Goal: Task Accomplishment & Management: Complete application form

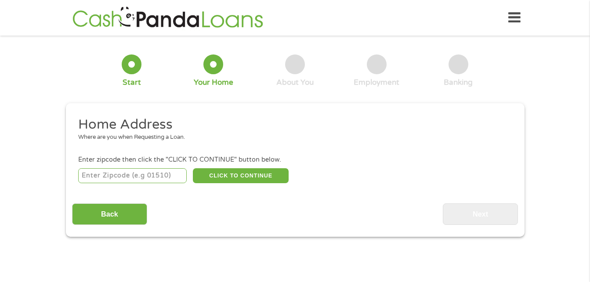
click at [150, 177] on input "number" at bounding box center [132, 175] width 108 height 15
type input "60120"
click at [216, 177] on button "CLICK TO CONTINUE" at bounding box center [241, 175] width 96 height 15
type input "60120"
type input "Elgin"
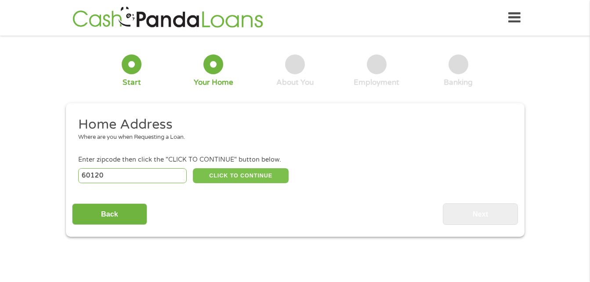
select select "[US_STATE]"
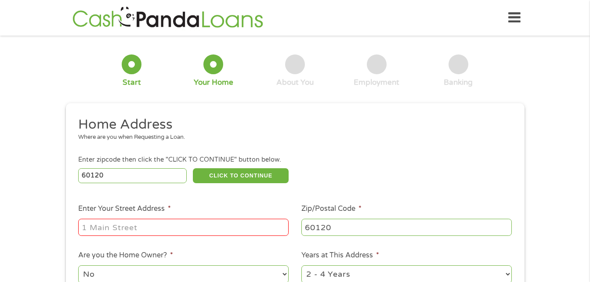
click at [166, 220] on input "Enter Your Street Address *" at bounding box center [183, 227] width 210 height 17
type input "[STREET_ADDRESS][PERSON_NAME]"
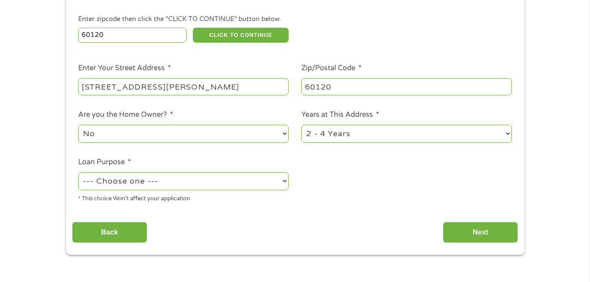
scroll to position [158, 0]
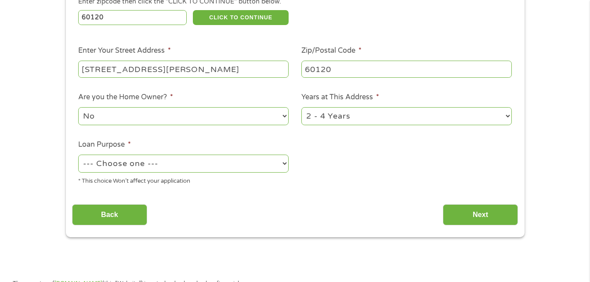
click at [277, 163] on select "--- Choose one --- Pay Bills Debt Consolidation Home Improvement Major Purchase…" at bounding box center [183, 164] width 210 height 18
click at [285, 163] on select "--- Choose one --- Pay Bills Debt Consolidation Home Improvement Major Purchase…" at bounding box center [183, 164] width 210 height 18
click at [283, 163] on select "--- Choose one --- Pay Bills Debt Consolidation Home Improvement Major Purchase…" at bounding box center [183, 164] width 210 height 18
select select "other"
click at [78, 155] on select "--- Choose one --- Pay Bills Debt Consolidation Home Improvement Major Purchase…" at bounding box center [183, 164] width 210 height 18
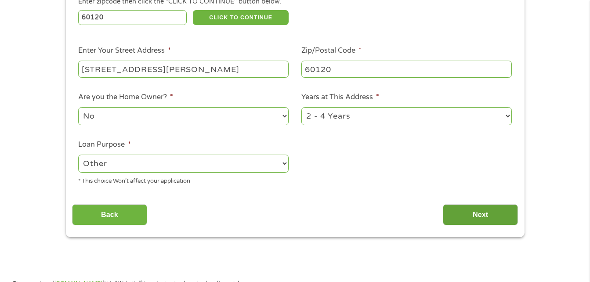
click at [474, 214] on input "Next" at bounding box center [480, 215] width 75 height 22
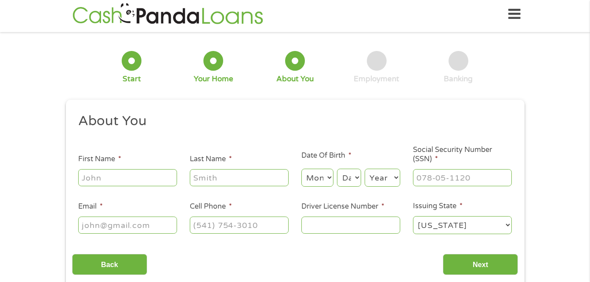
scroll to position [0, 0]
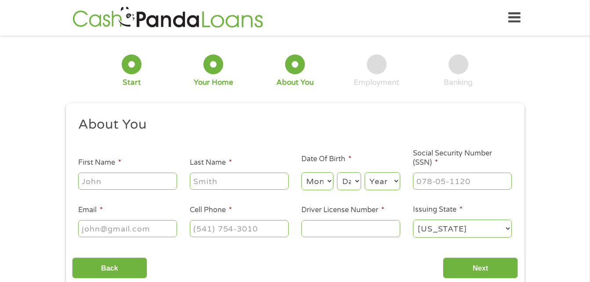
click at [114, 184] on input "First Name *" at bounding box center [127, 181] width 99 height 17
type input "Caty"
type input "[PERSON_NAME]"
click at [329, 182] on select "Month 1 2 3 4 5 6 7 8 9 10 11 12" at bounding box center [317, 181] width 32 height 18
select select "11"
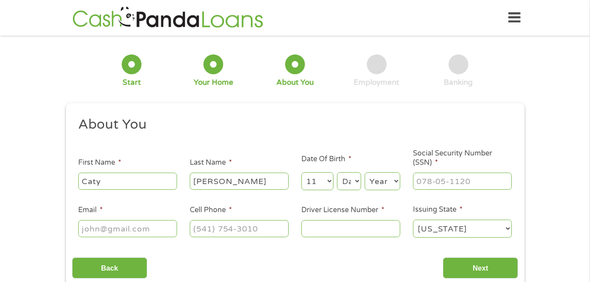
click at [301, 172] on select "Month 1 2 3 4 5 6 7 8 9 10 11 12" at bounding box center [317, 181] width 32 height 18
click at [353, 181] on select "Day 1 2 3 4 5 6 7 8 9 10 11 12 13 14 15 16 17 18 19 20 21 22 23 24 25 26 27 28 …" at bounding box center [349, 181] width 24 height 18
select select "6"
click at [337, 172] on select "Day 1 2 3 4 5 6 7 8 9 10 11 12 13 14 15 16 17 18 19 20 21 22 23 24 25 26 27 28 …" at bounding box center [349, 181] width 24 height 18
drag, startPoint x: 384, startPoint y: 186, endPoint x: 346, endPoint y: 130, distance: 67.7
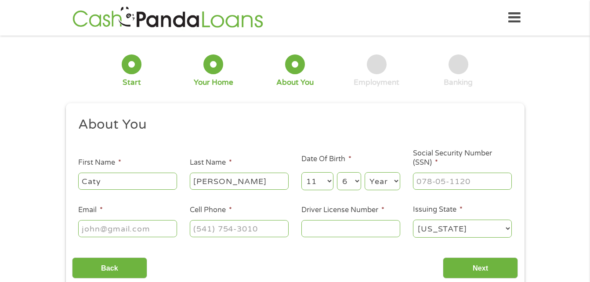
click at [346, 130] on h2 "About You" at bounding box center [291, 125] width 427 height 18
click at [392, 180] on select "Year [DATE] 2006 2005 2004 2003 2002 2001 2000 1999 1998 1997 1996 1995 1994 19…" at bounding box center [383, 181] width 36 height 18
select select "1956"
click at [365, 172] on select "Year [DATE] 2006 2005 2004 2003 2002 2001 2000 1999 1998 1997 1996 1995 1994 19…" at bounding box center [383, 181] width 36 height 18
click at [441, 175] on input "___-__-____" at bounding box center [462, 181] width 99 height 17
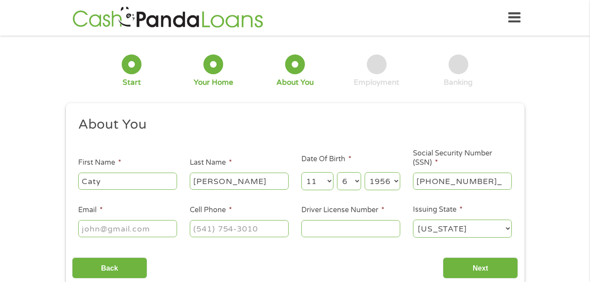
type input "343-52-3062"
type input "[EMAIL_ADDRESS][DOMAIN_NAME]"
type input "[PHONE_NUMBER]"
type input "t"
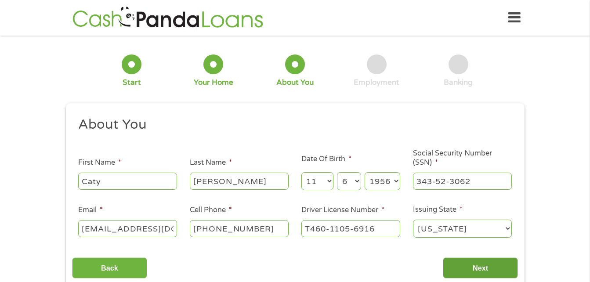
type input "T460-1105-6916"
click at [500, 265] on input "Next" at bounding box center [480, 268] width 75 height 22
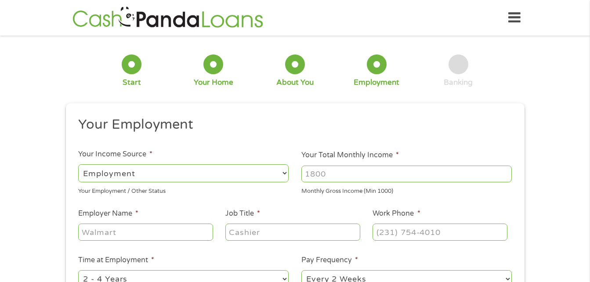
scroll to position [4, 4]
click at [324, 175] on input "Your Total Monthly Income *" at bounding box center [406, 174] width 210 height 17
type input "4500"
click at [139, 235] on input "Employer Name *" at bounding box center [145, 232] width 134 height 17
type input "Safeway"
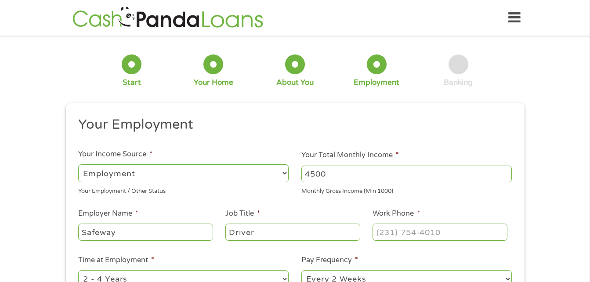
type input "Driver"
type input "[PHONE_NUMBER]"
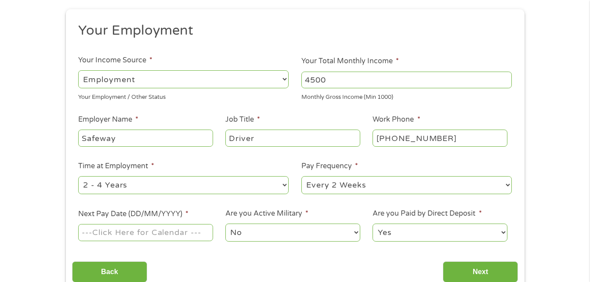
scroll to position [146, 0]
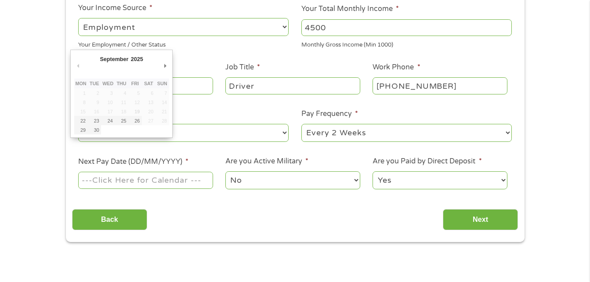
click at [132, 177] on input "Next Pay Date (DD/MM/YYYY) *" at bounding box center [145, 180] width 134 height 17
type input "[DATE]"
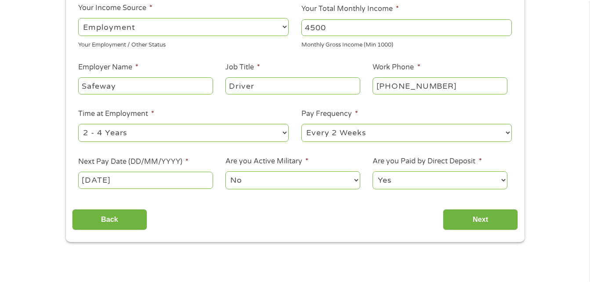
click at [509, 178] on li "Are you Paid by Direct Deposit * Yes No" at bounding box center [439, 173] width 147 height 35
click at [501, 178] on select "Yes No" at bounding box center [439, 180] width 134 height 18
select select "0"
click at [372, 171] on select "Yes No" at bounding box center [439, 180] width 134 height 18
click at [486, 221] on input "Next" at bounding box center [480, 220] width 75 height 22
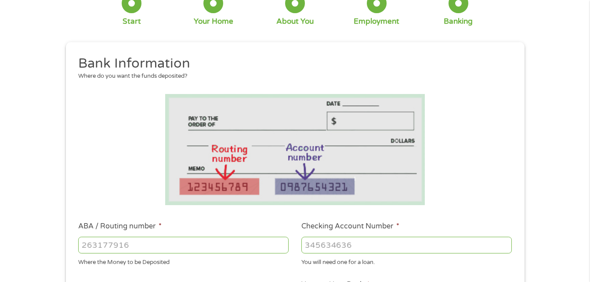
scroll to position [0, 0]
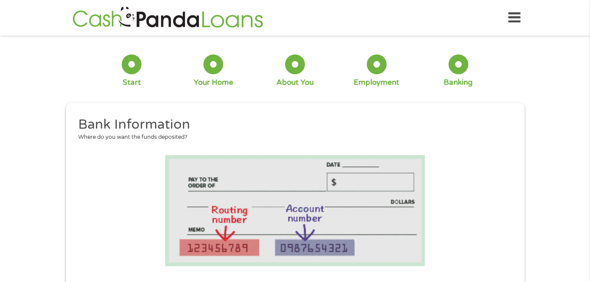
click at [449, 80] on div "Banking" at bounding box center [458, 83] width 29 height 10
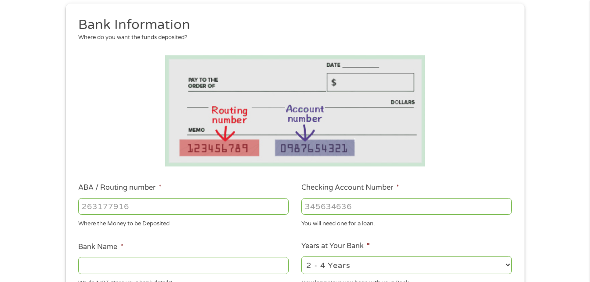
scroll to position [158, 0]
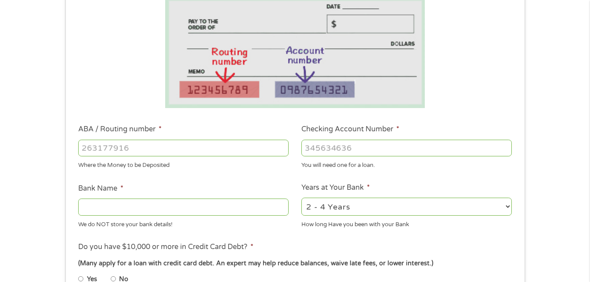
click at [205, 143] on input "ABA / Routing number *" at bounding box center [183, 148] width 210 height 17
type input "122101706"
type input "BANK OF AMERICA NA"
type input "122101706"
type input "457041711231"
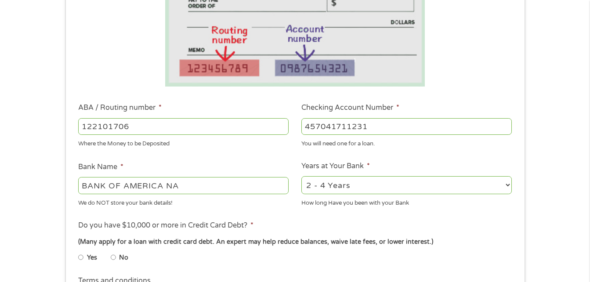
scroll to position [232, 0]
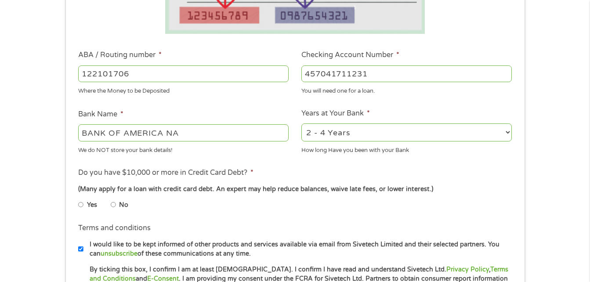
click at [114, 203] on input "No" at bounding box center [113, 205] width 5 height 14
radio input "true"
click at [78, 198] on input "Yes" at bounding box center [80, 205] width 5 height 14
radio input "true"
click at [111, 198] on input "No" at bounding box center [113, 205] width 5 height 14
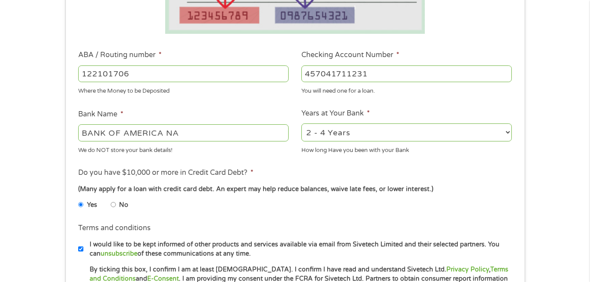
radio input "true"
click at [78, 198] on input "Yes" at bounding box center [80, 205] width 5 height 14
radio input "true"
click at [111, 198] on input "No" at bounding box center [113, 205] width 5 height 14
radio input "true"
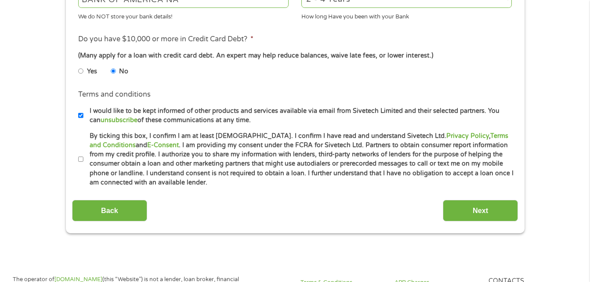
scroll to position [383, 0]
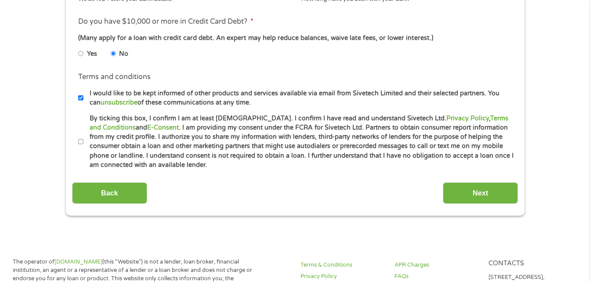
click at [79, 141] on input "By ticking this box, I confirm I am at least [DEMOGRAPHIC_DATA]. I confirm I ha…" at bounding box center [80, 142] width 5 height 14
checkbox input "true"
click at [468, 190] on input "Next" at bounding box center [480, 193] width 75 height 22
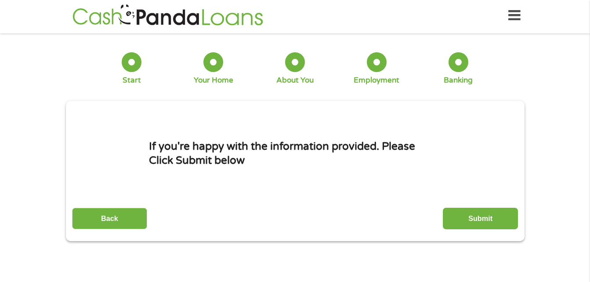
scroll to position [0, 0]
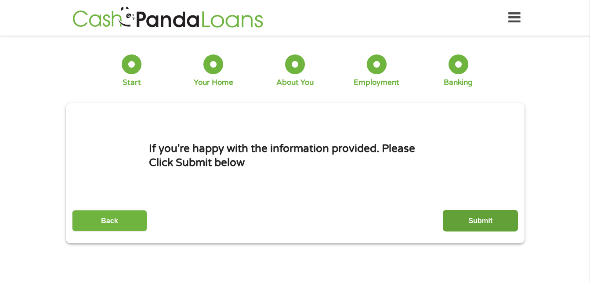
click at [476, 220] on input "Submit" at bounding box center [480, 221] width 75 height 22
